Goal: Task Accomplishment & Management: Manage account settings

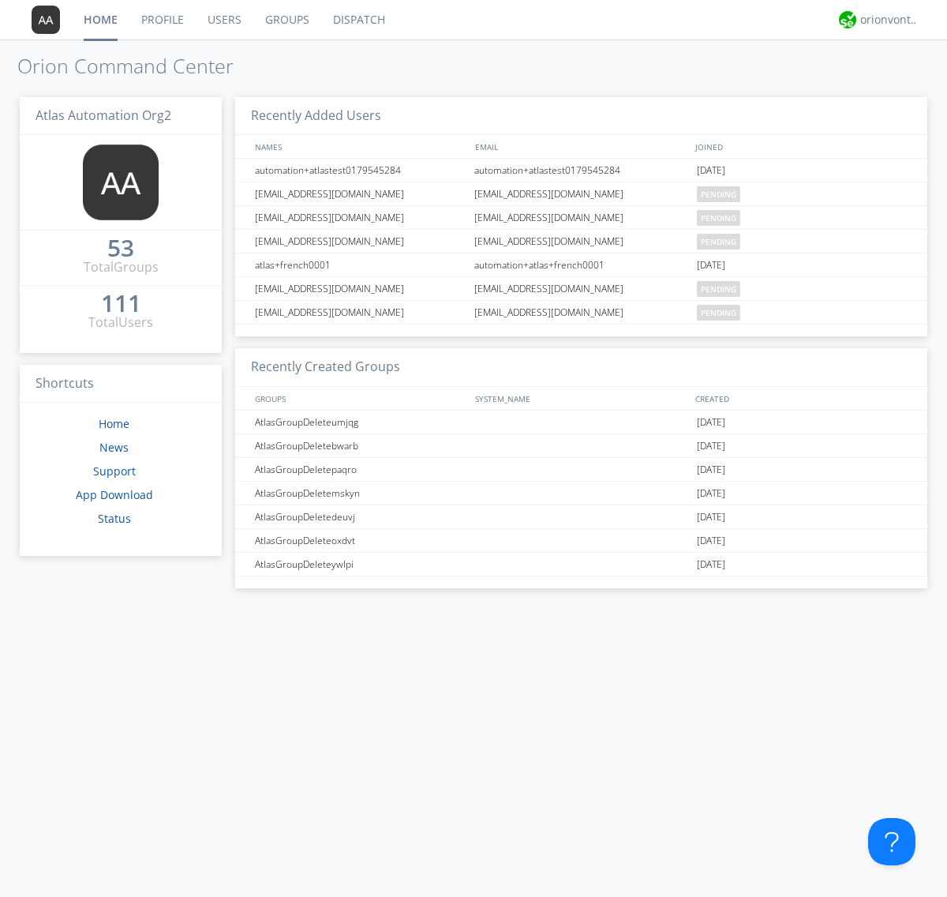
click at [286, 20] on link "Groups" at bounding box center [287, 19] width 68 height 39
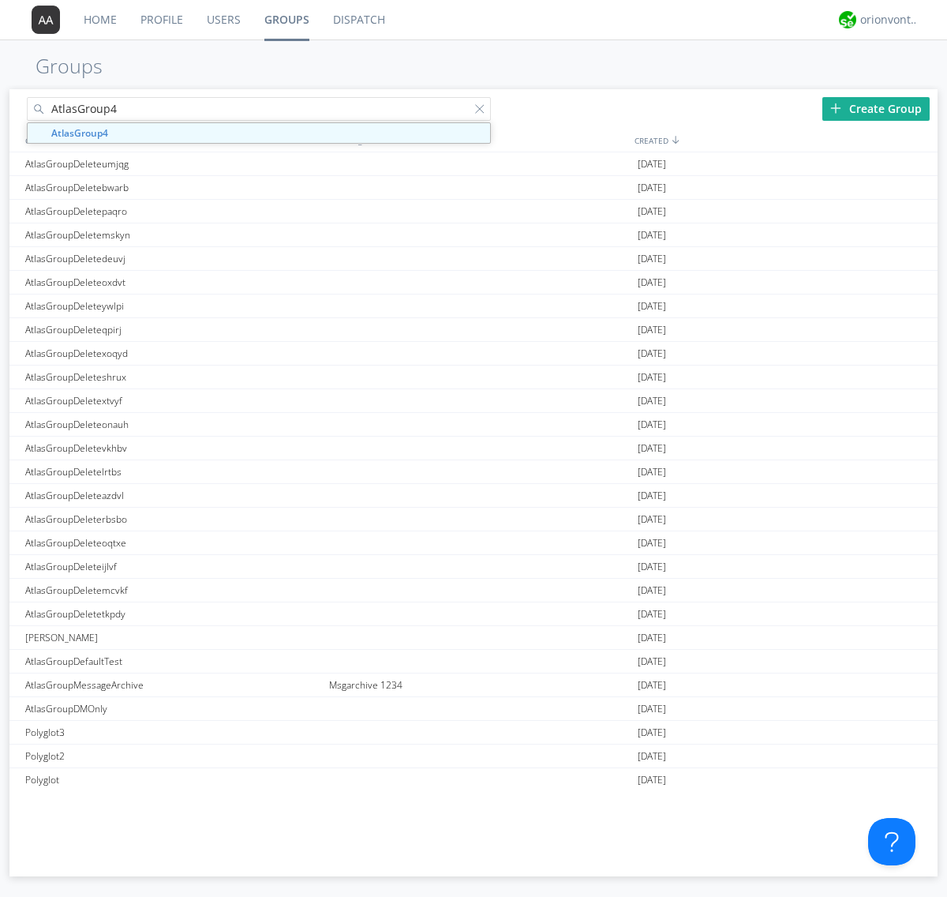
type input "AtlasGroup4"
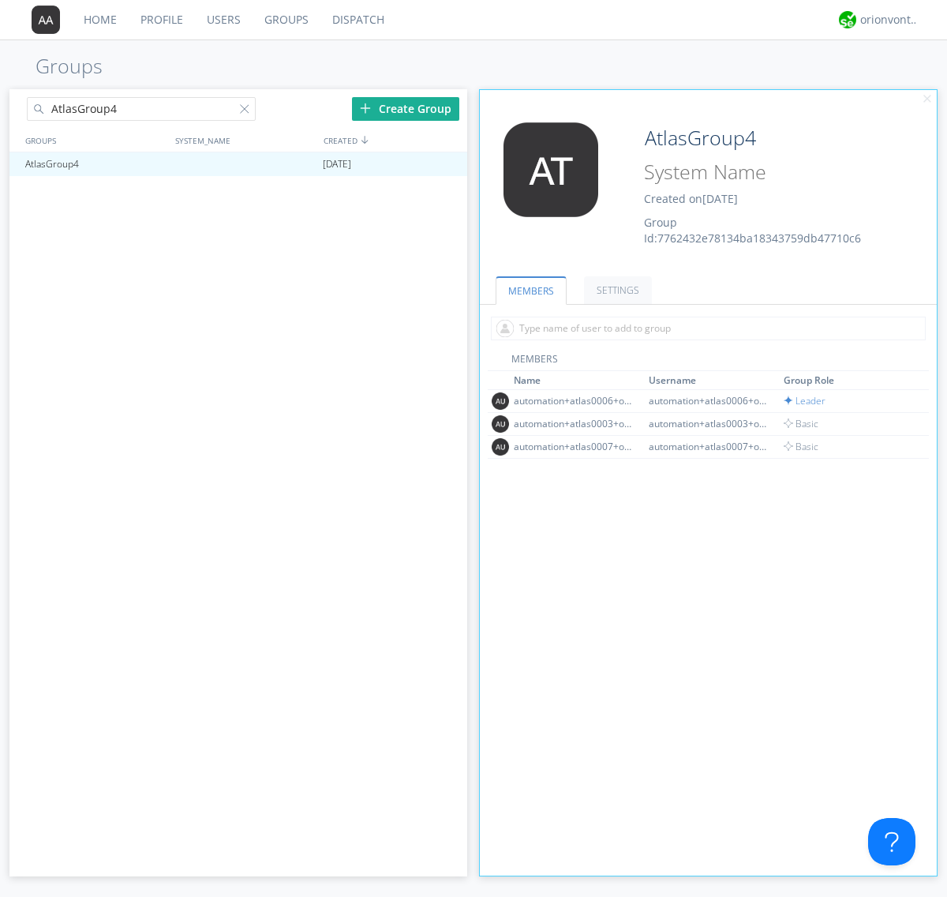
click at [616, 290] on link "SETTINGS" at bounding box center [618, 290] width 68 height 28
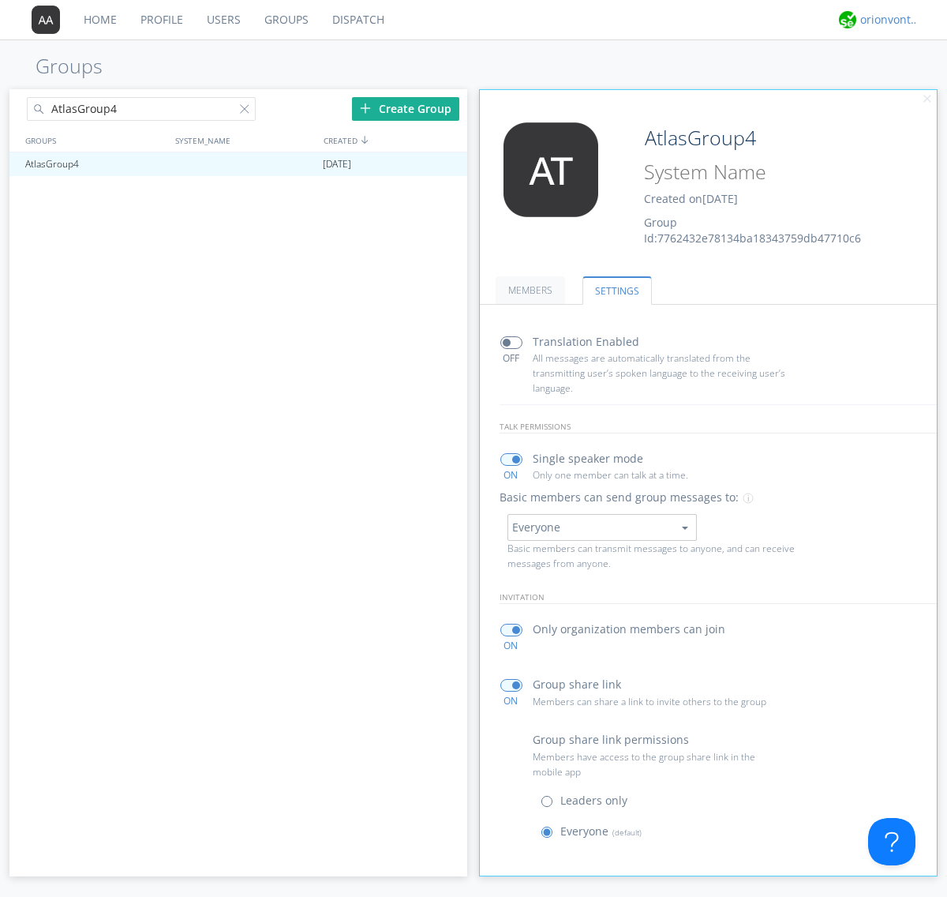
click at [886, 20] on div "orionvontas+atlas+automation+org2" at bounding box center [889, 20] width 59 height 16
click at [898, 83] on div "Log Out" at bounding box center [897, 83] width 81 height 28
